Goal: Task Accomplishment & Management: Manage account settings

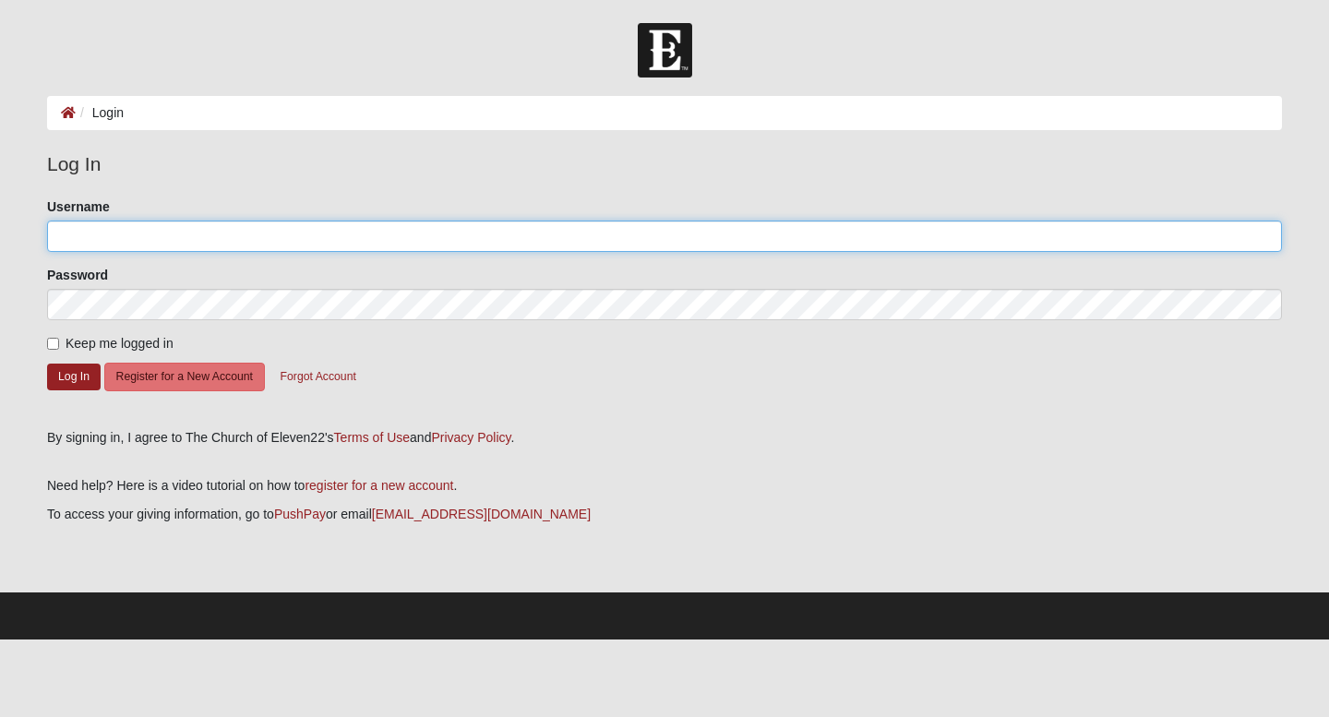
click at [232, 238] on input "Username" at bounding box center [664, 236] width 1235 height 31
type input "TyraDant"
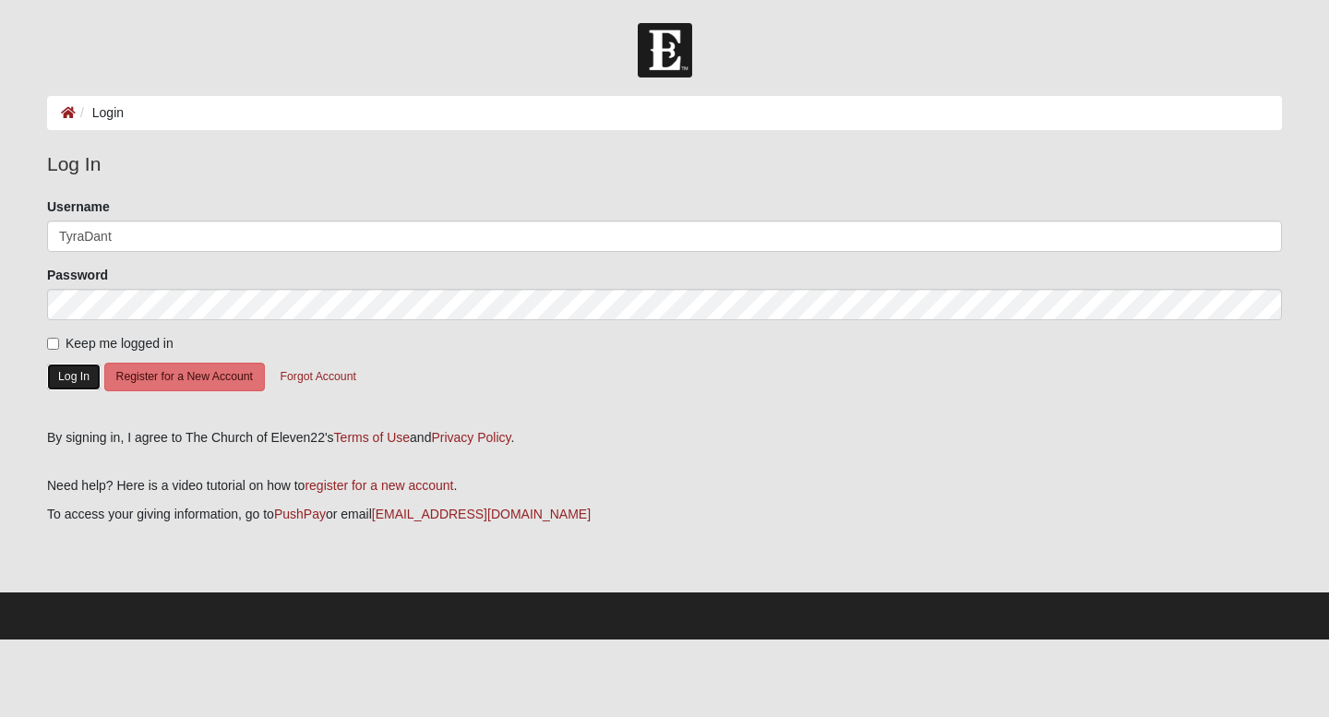
click at [76, 380] on button "Log In" at bounding box center [74, 377] width 54 height 27
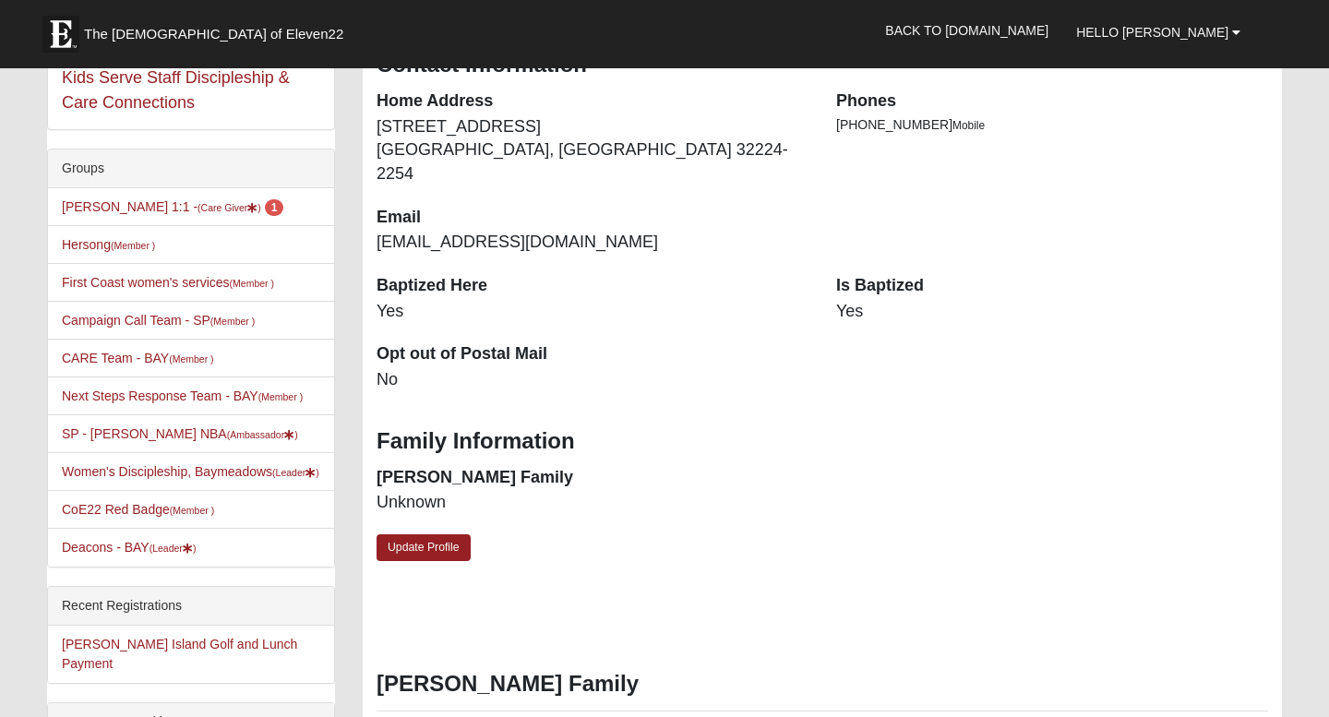
scroll to position [389, 0]
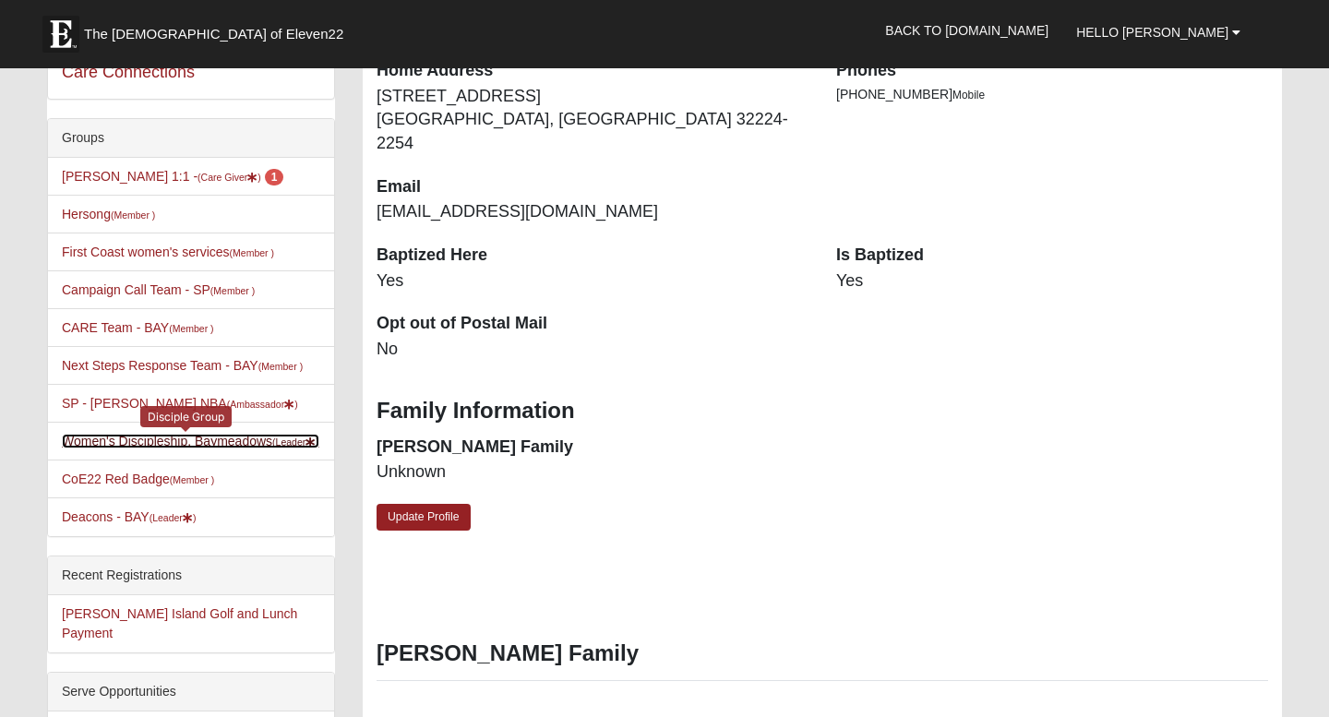
click at [171, 443] on link "Women's Discipleship, Baymeadows (Leader )" at bounding box center [190, 441] width 257 height 15
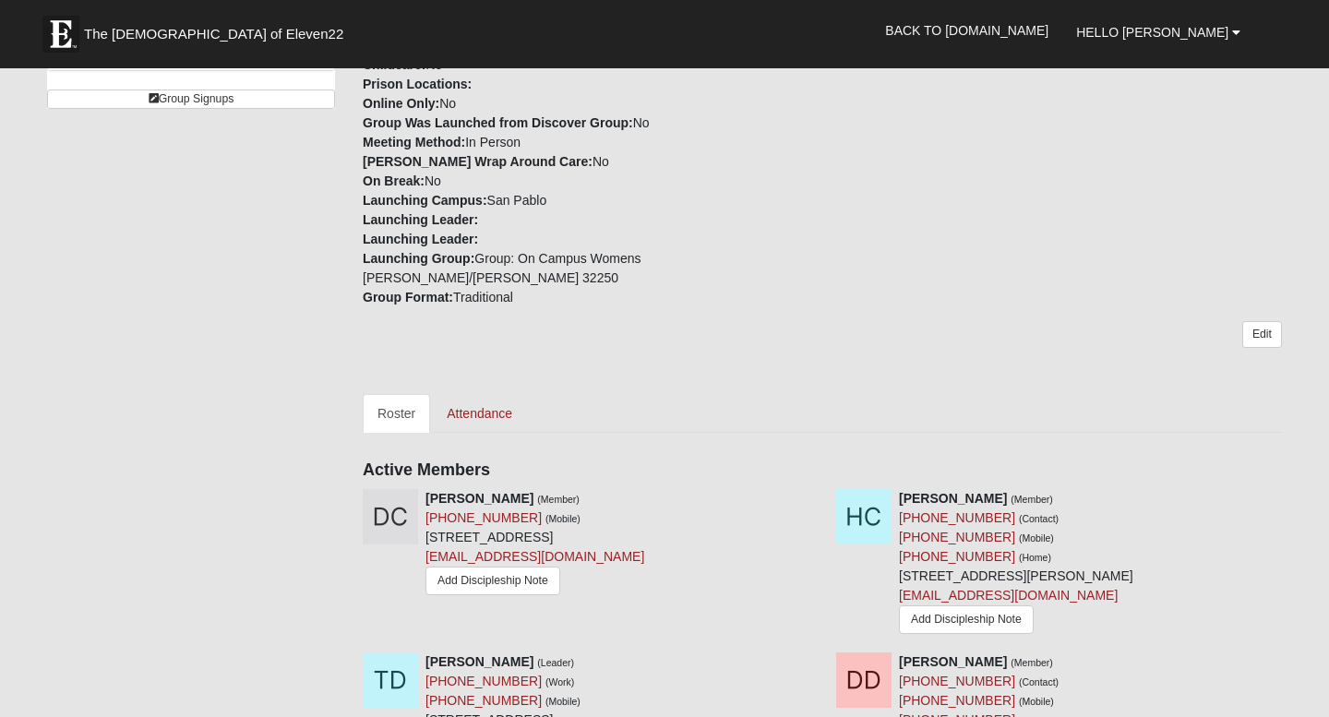
scroll to position [553, 0]
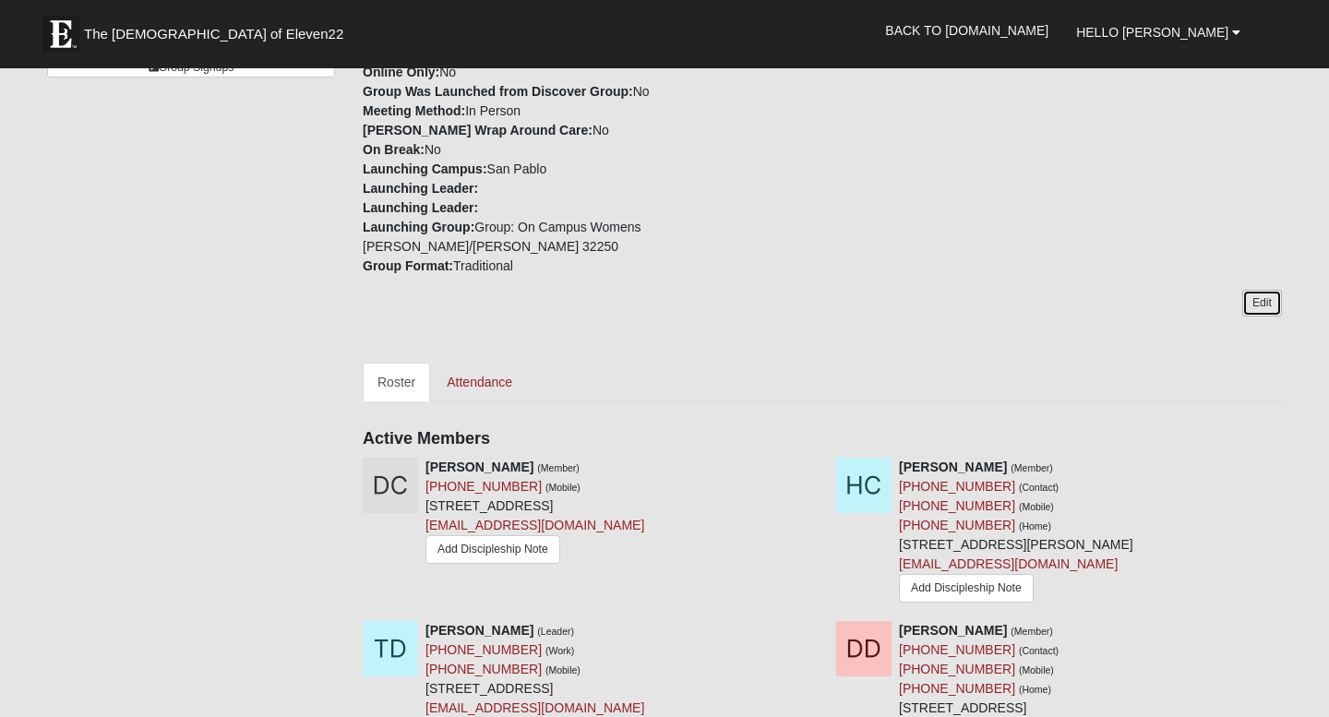
click at [1257, 290] on link "Edit" at bounding box center [1262, 303] width 40 height 27
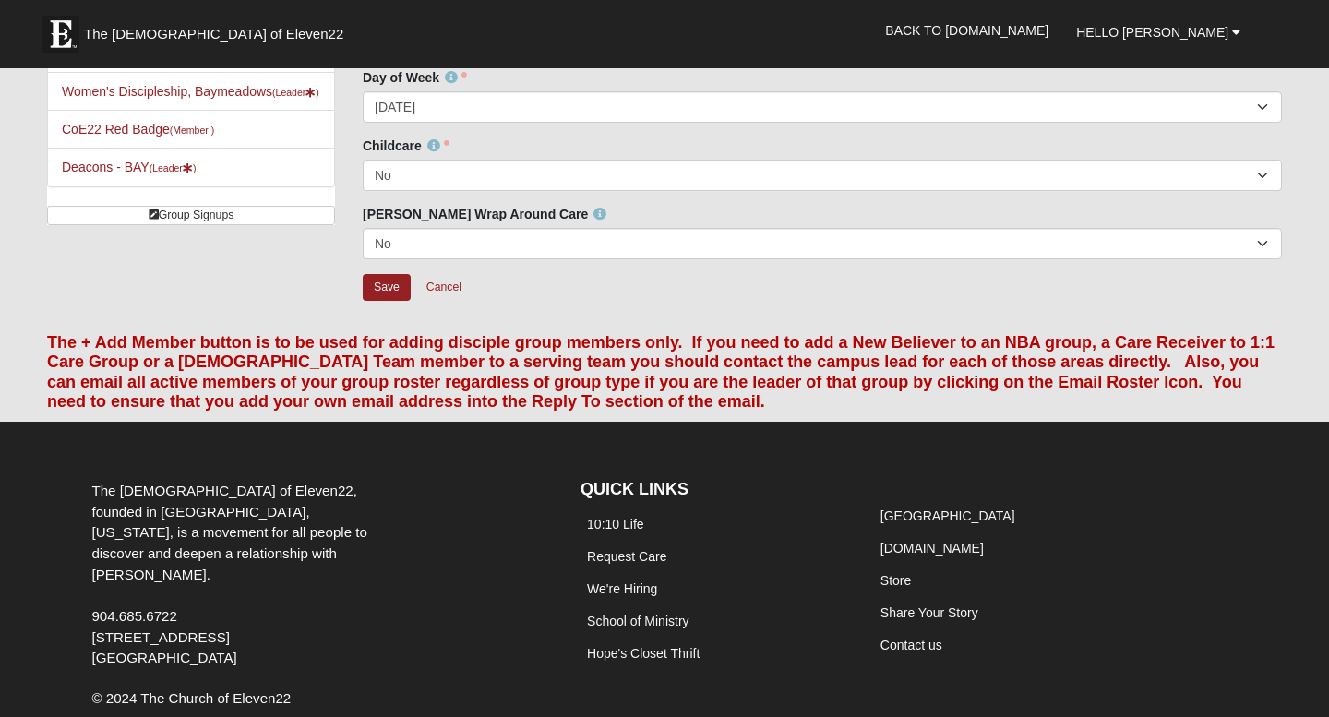
scroll to position [482, 0]
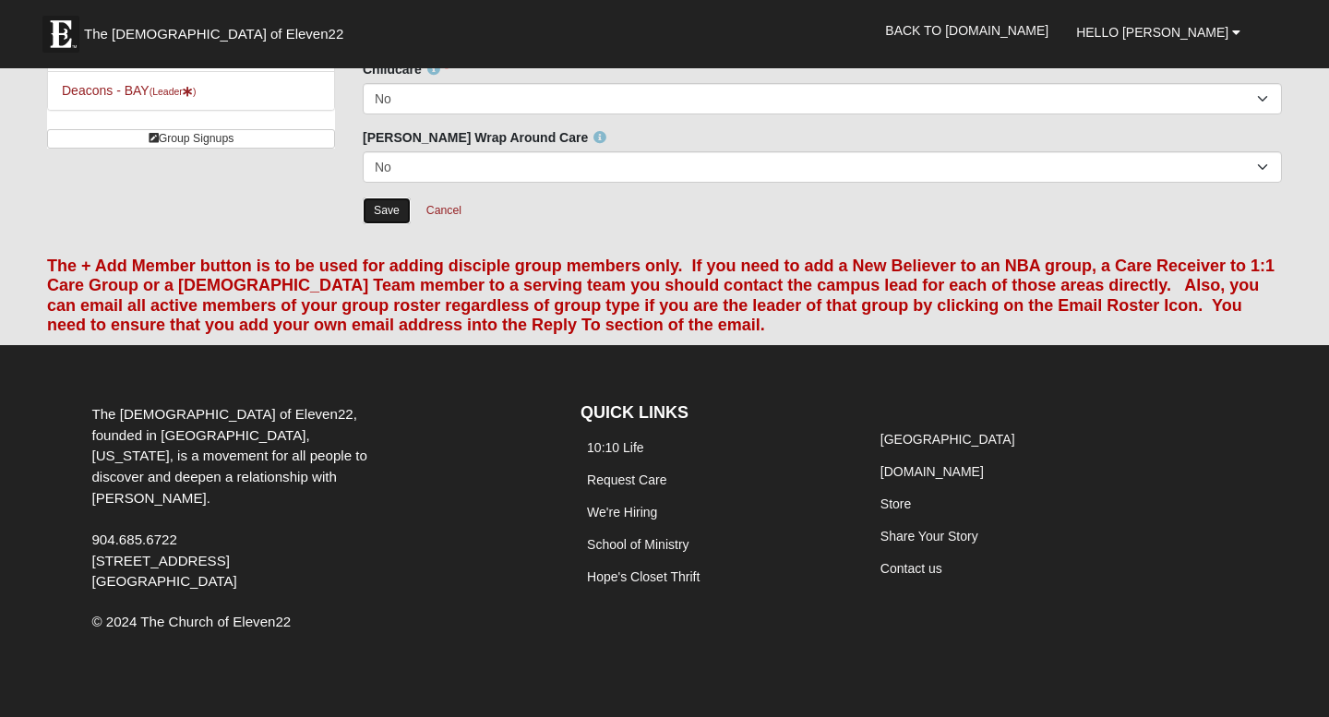
click at [393, 211] on input "Save" at bounding box center [387, 210] width 48 height 27
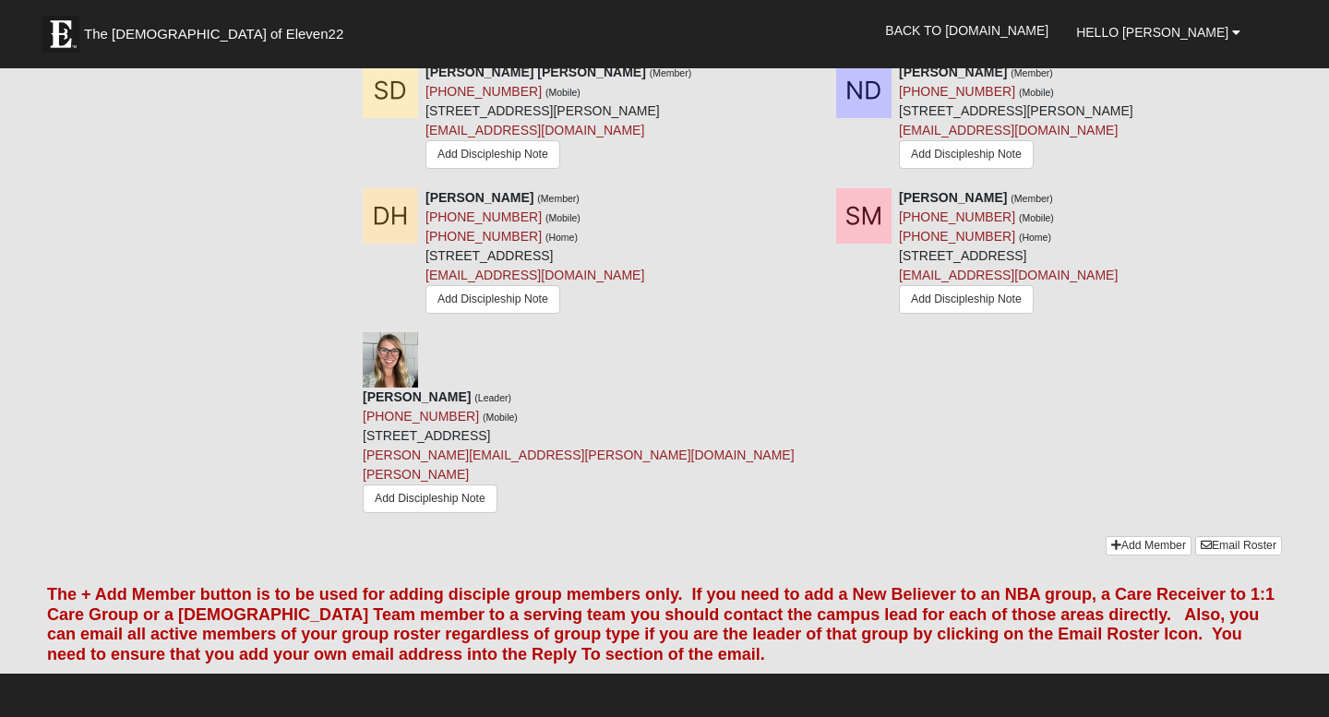
scroll to position [1283, 0]
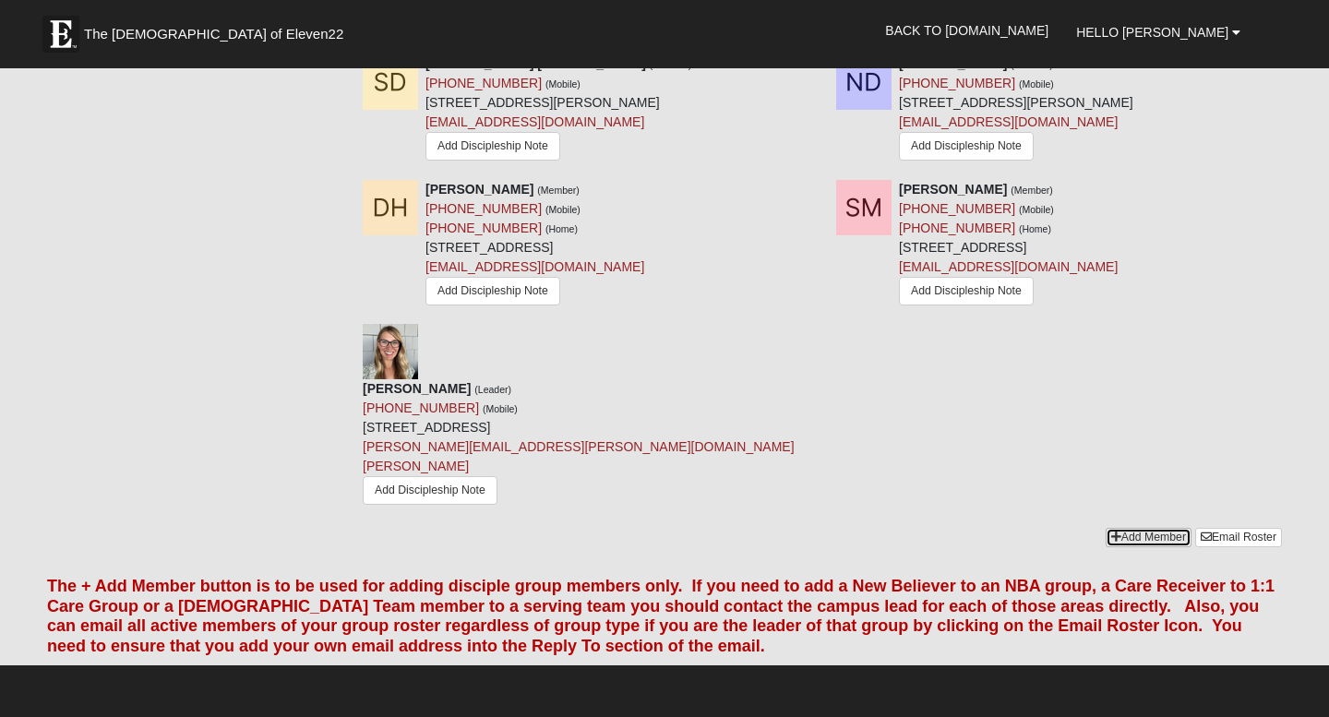
click at [1130, 528] on link "Add Member" at bounding box center [1149, 537] width 86 height 19
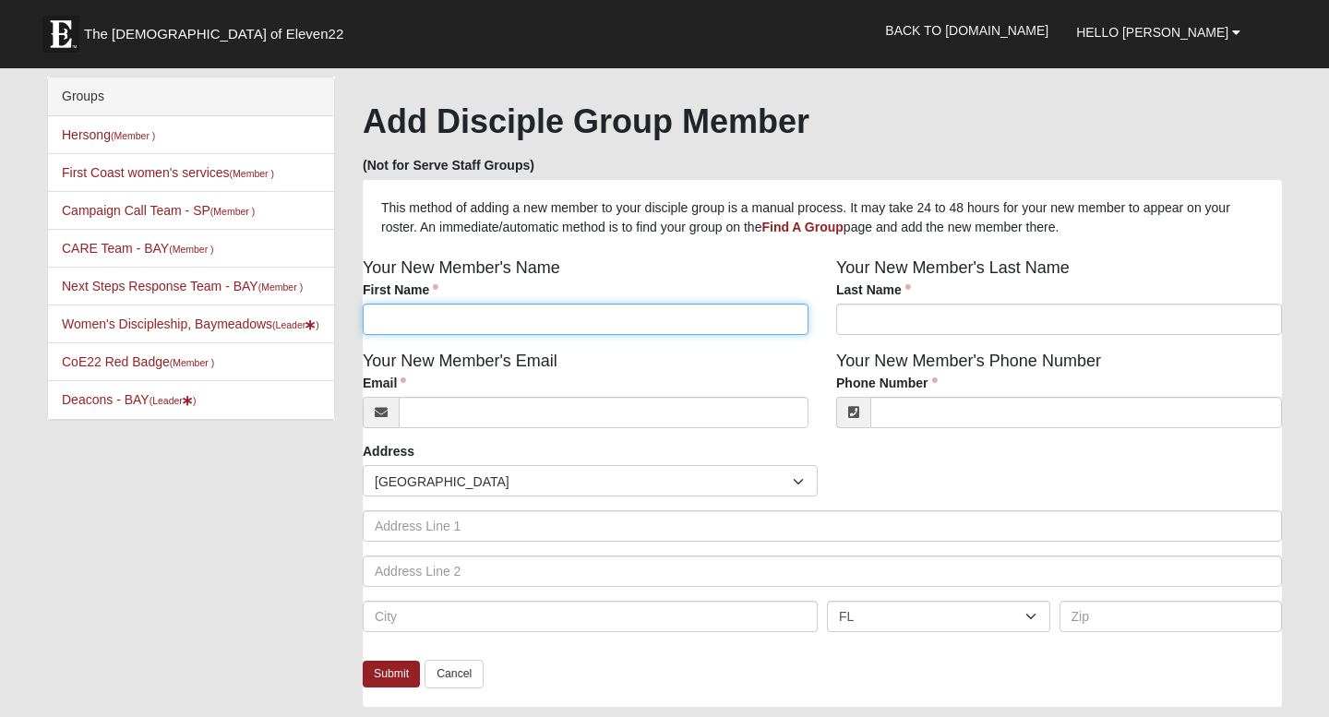
click at [653, 311] on input "First Name" at bounding box center [586, 319] width 446 height 31
type input "[PERSON_NAME]"
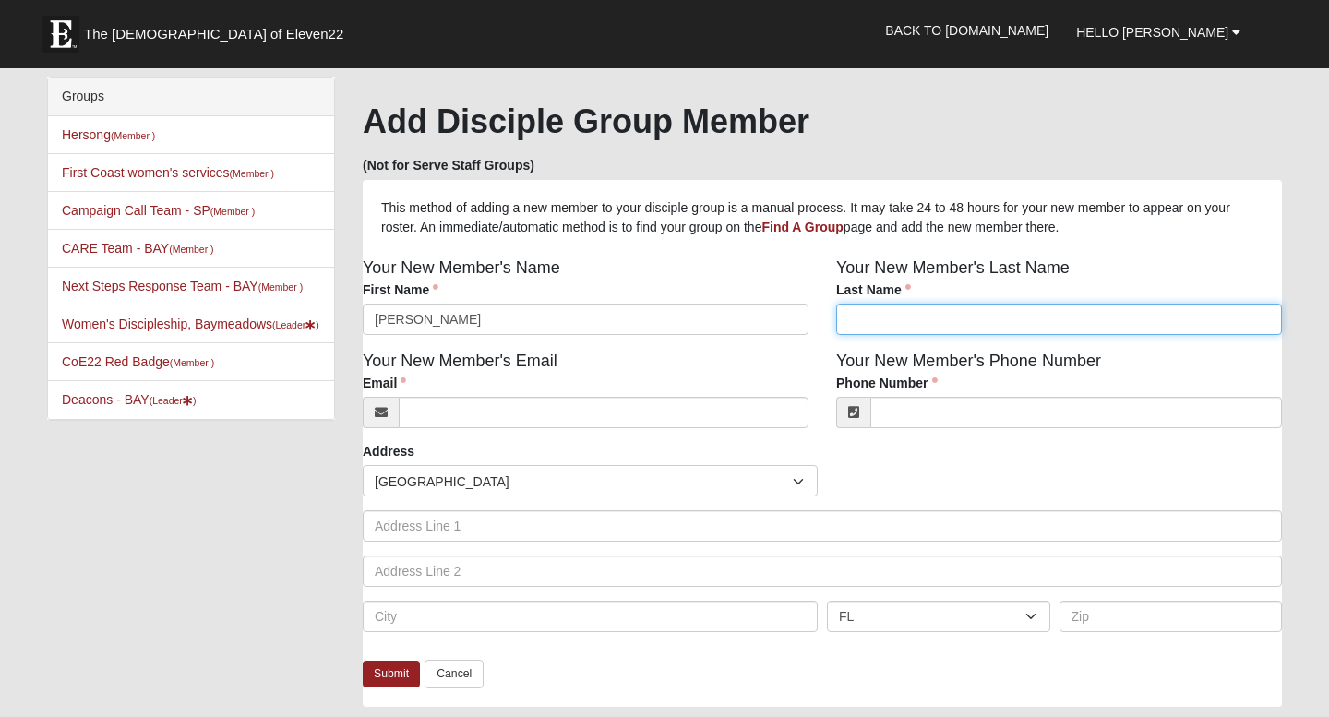
click at [858, 313] on input "Last Name" at bounding box center [1059, 319] width 446 height 31
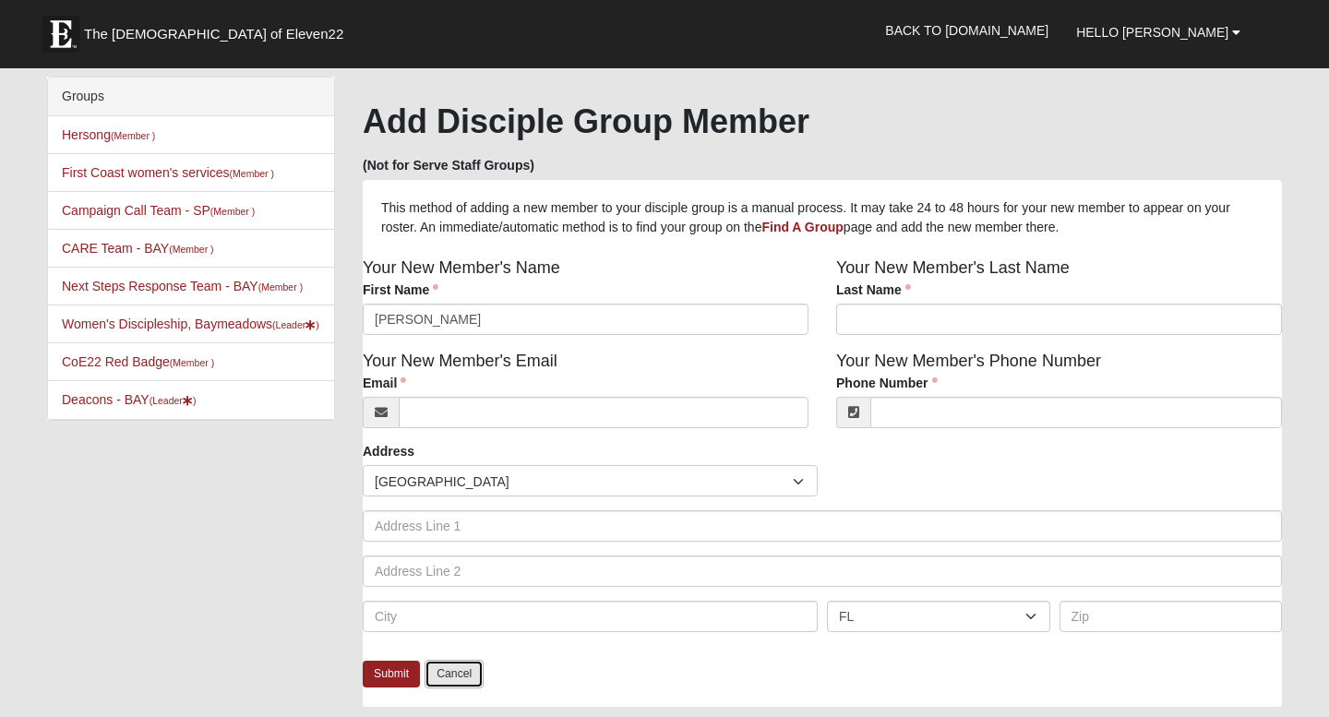
click at [469, 674] on link "Cancel" at bounding box center [453, 674] width 59 height 29
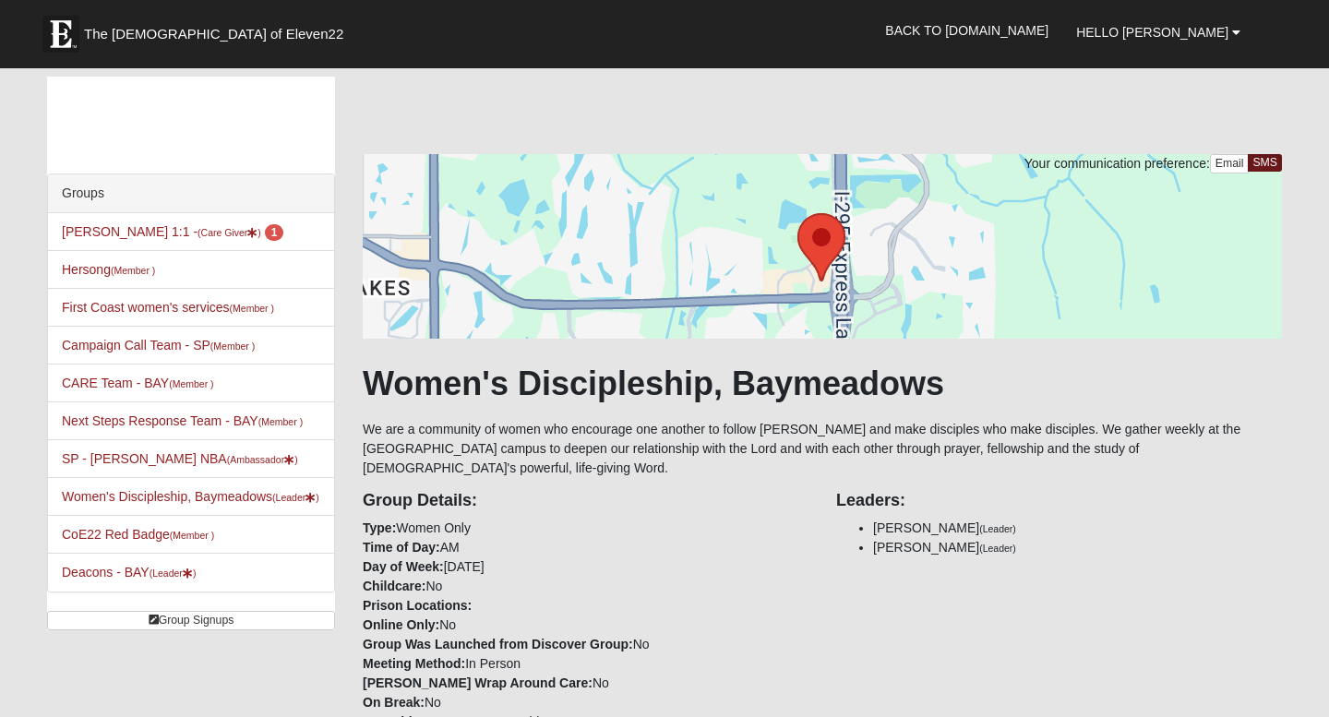
scroll to position [1283, 0]
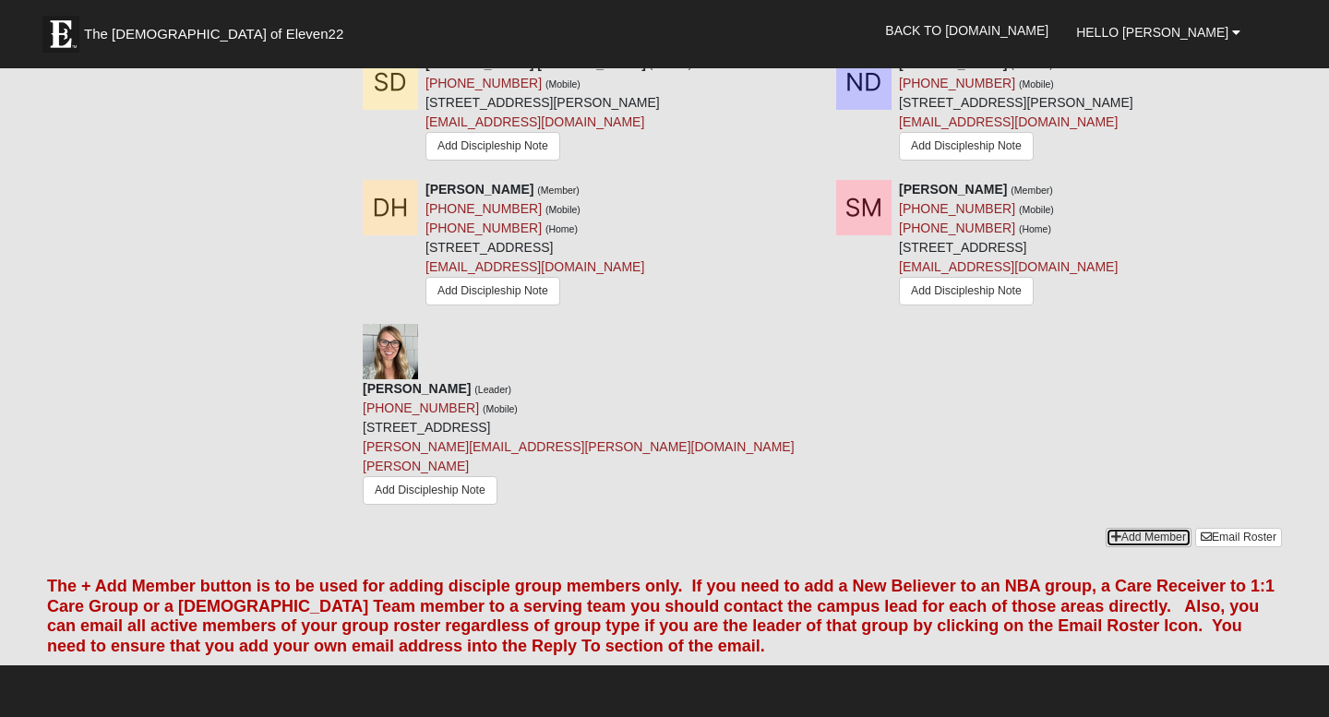
click at [1154, 528] on link "Add Member" at bounding box center [1149, 537] width 86 height 19
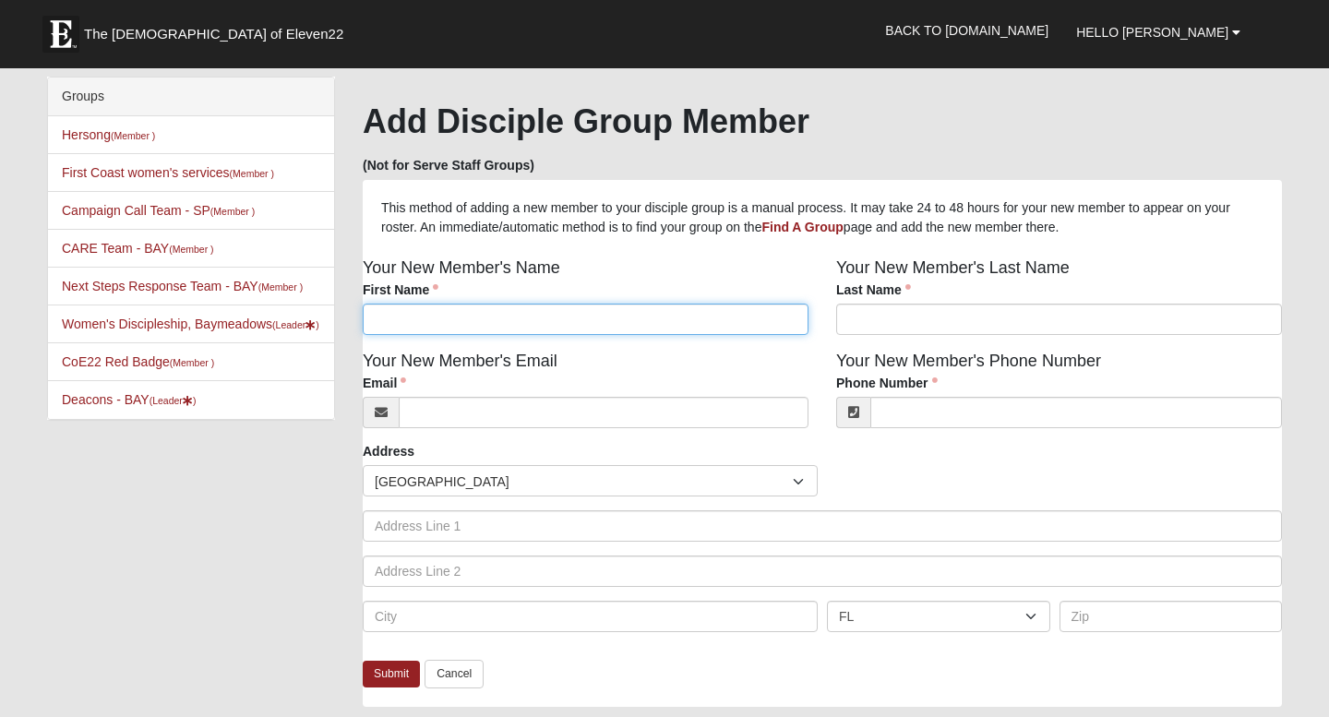
click at [593, 317] on input "First Name" at bounding box center [586, 319] width 446 height 31
type input "[PERSON_NAME]"
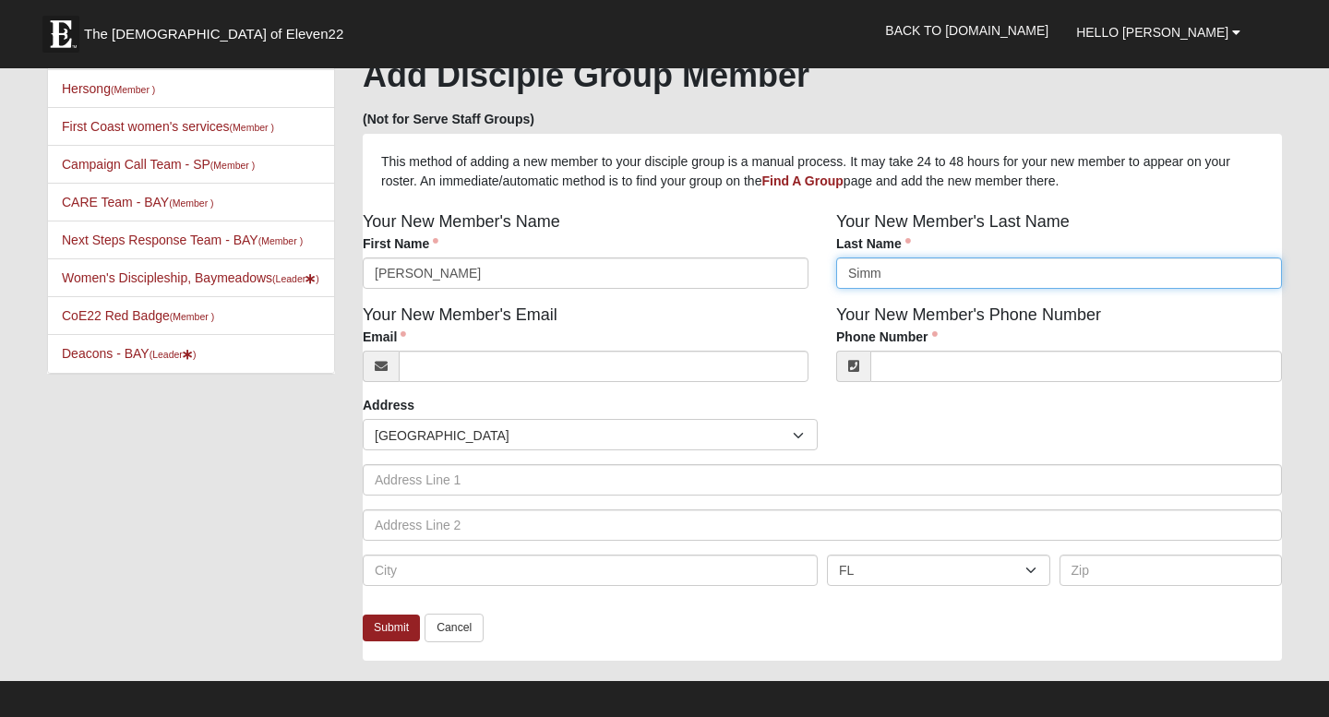
scroll to position [51, 0]
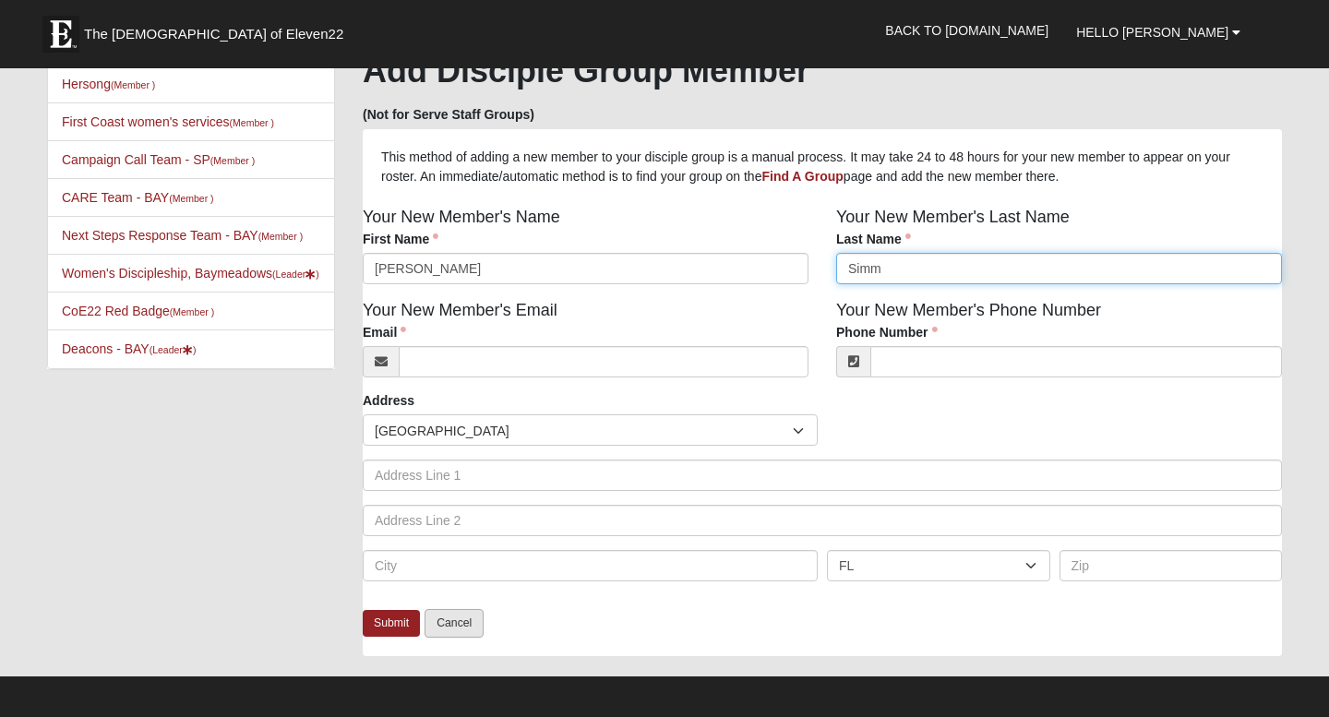
type input "Simm"
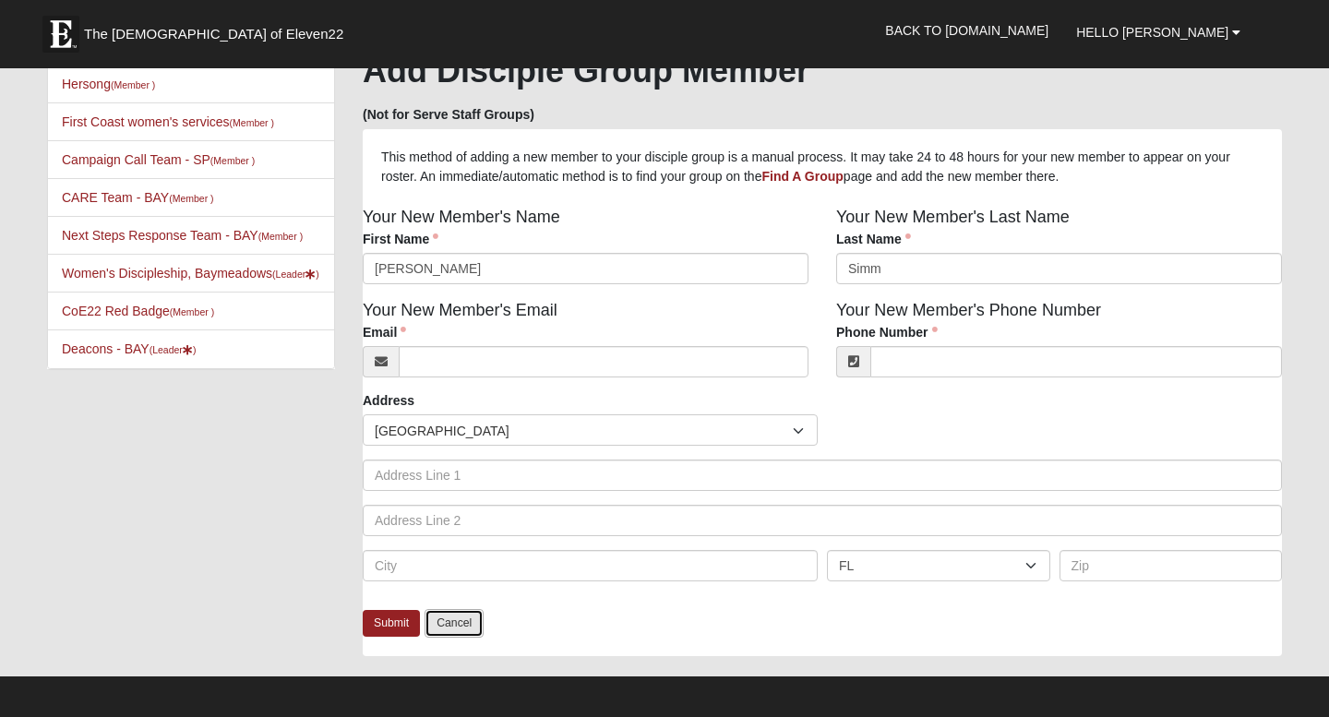
click at [469, 625] on link "Cancel" at bounding box center [453, 623] width 59 height 29
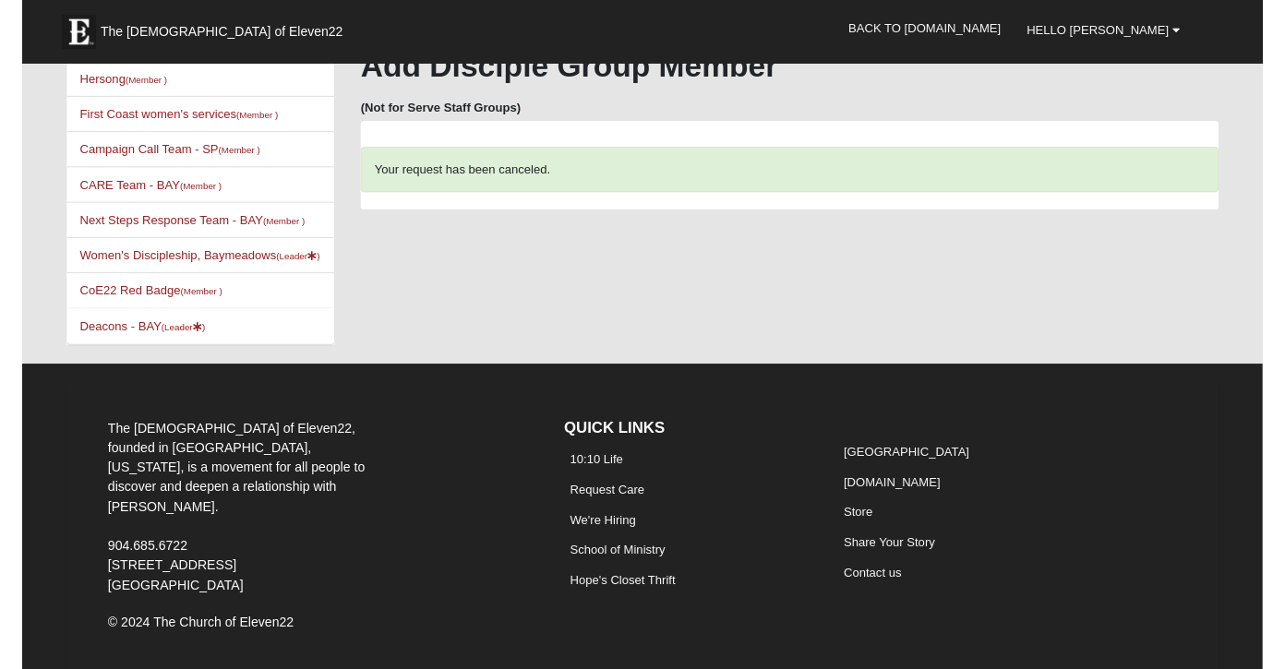
scroll to position [0, 0]
